Goal: Transaction & Acquisition: Purchase product/service

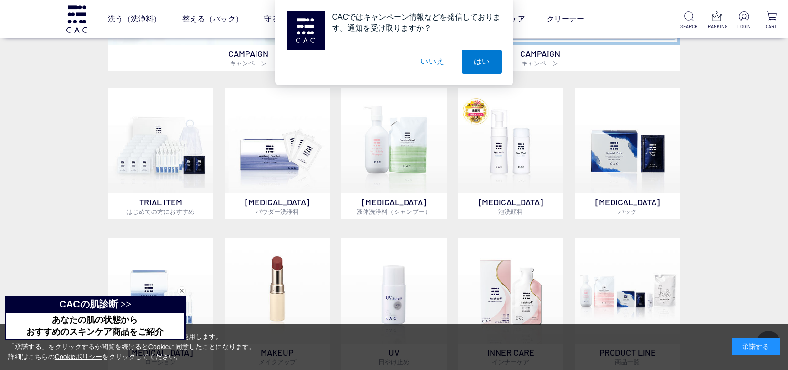
scroll to position [620, 0]
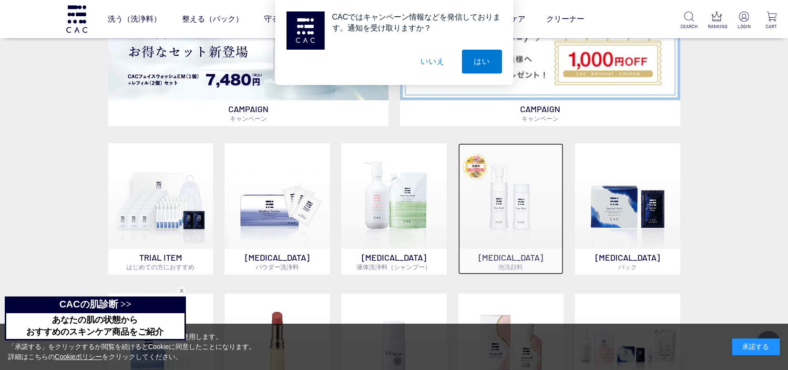
click at [506, 187] on img at bounding box center [510, 195] width 105 height 105
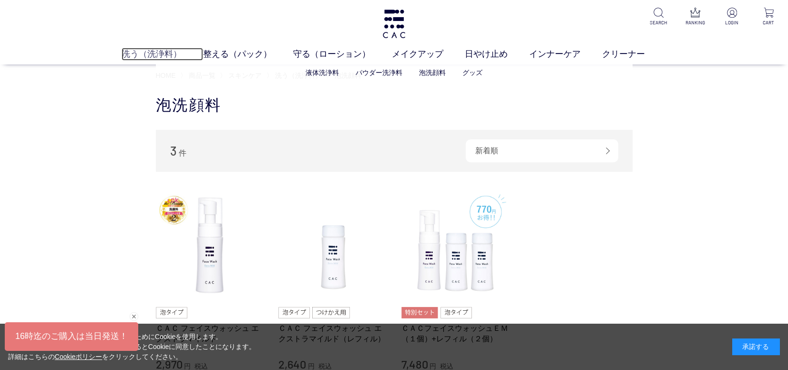
click at [144, 53] on link "洗う（洗浄料）" at bounding box center [163, 54] width 82 height 13
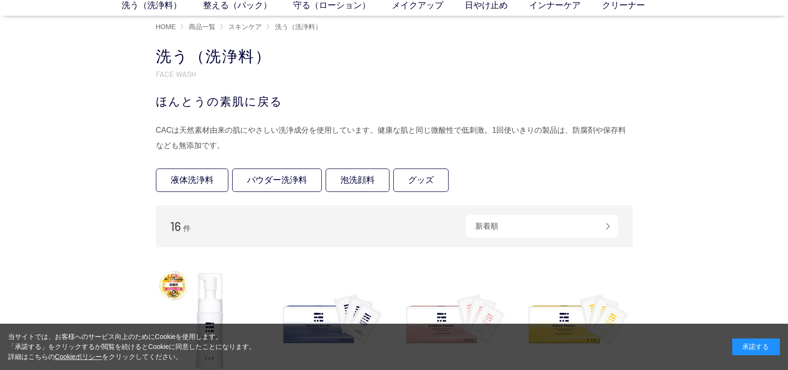
scroll to position [95, 0]
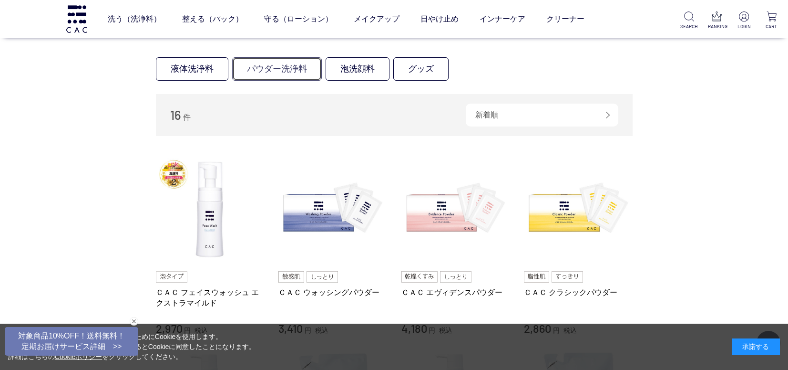
click at [270, 68] on link "パウダー洗浄料" at bounding box center [277, 68] width 90 height 23
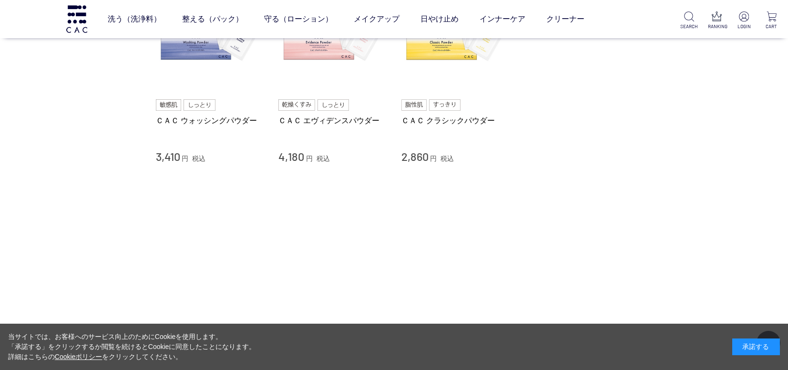
scroll to position [95, 0]
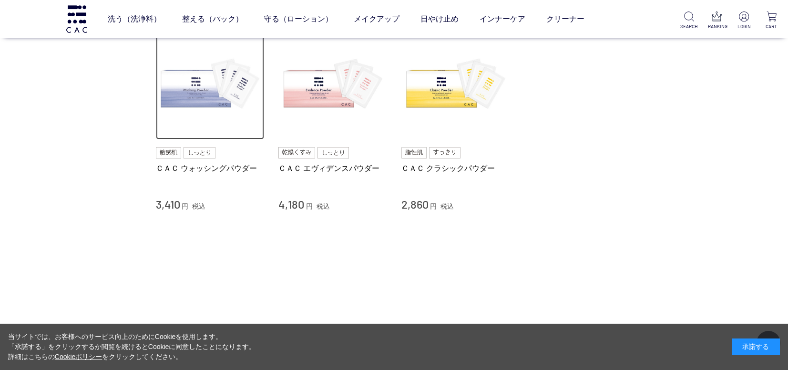
click at [198, 85] on img at bounding box center [210, 85] width 109 height 109
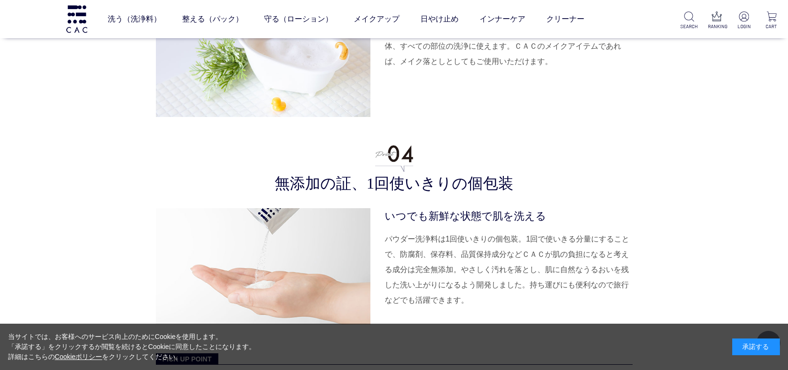
scroll to position [2719, 0]
